Goal: Navigation & Orientation: Find specific page/section

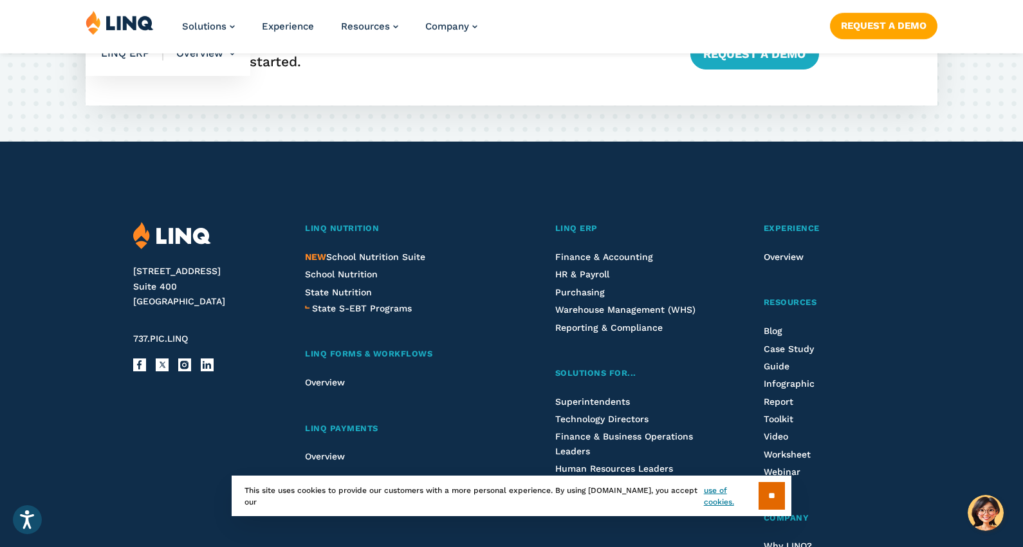
scroll to position [2912, 0]
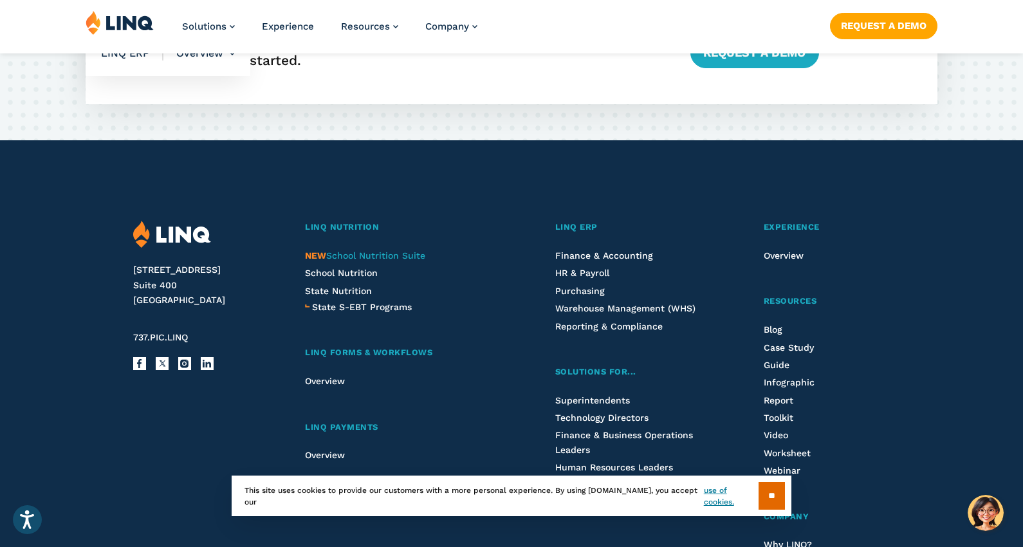
click at [363, 250] on span "NEW School Nutrition Suite" at bounding box center [365, 255] width 120 height 10
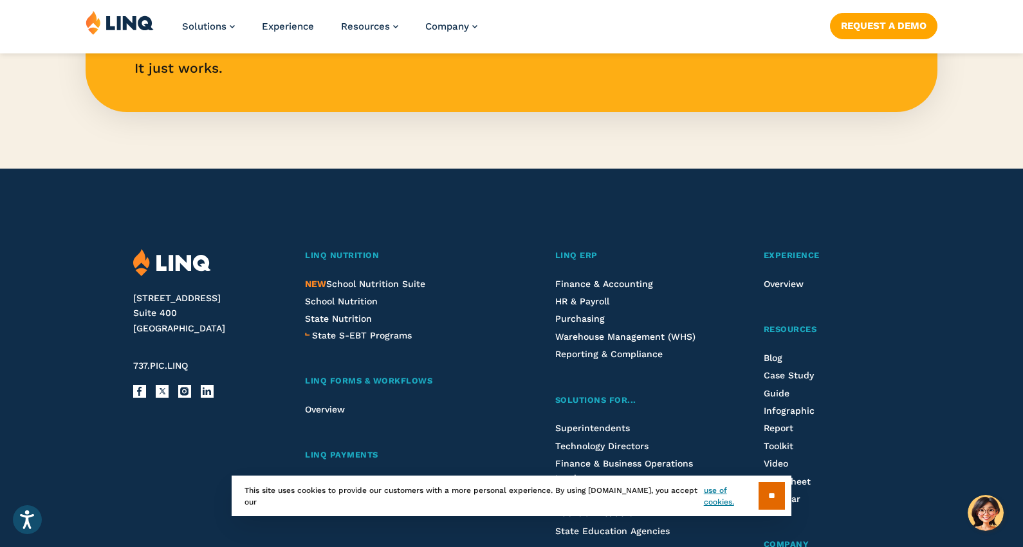
scroll to position [1376, 0]
